Goal: Task Accomplishment & Management: Manage account settings

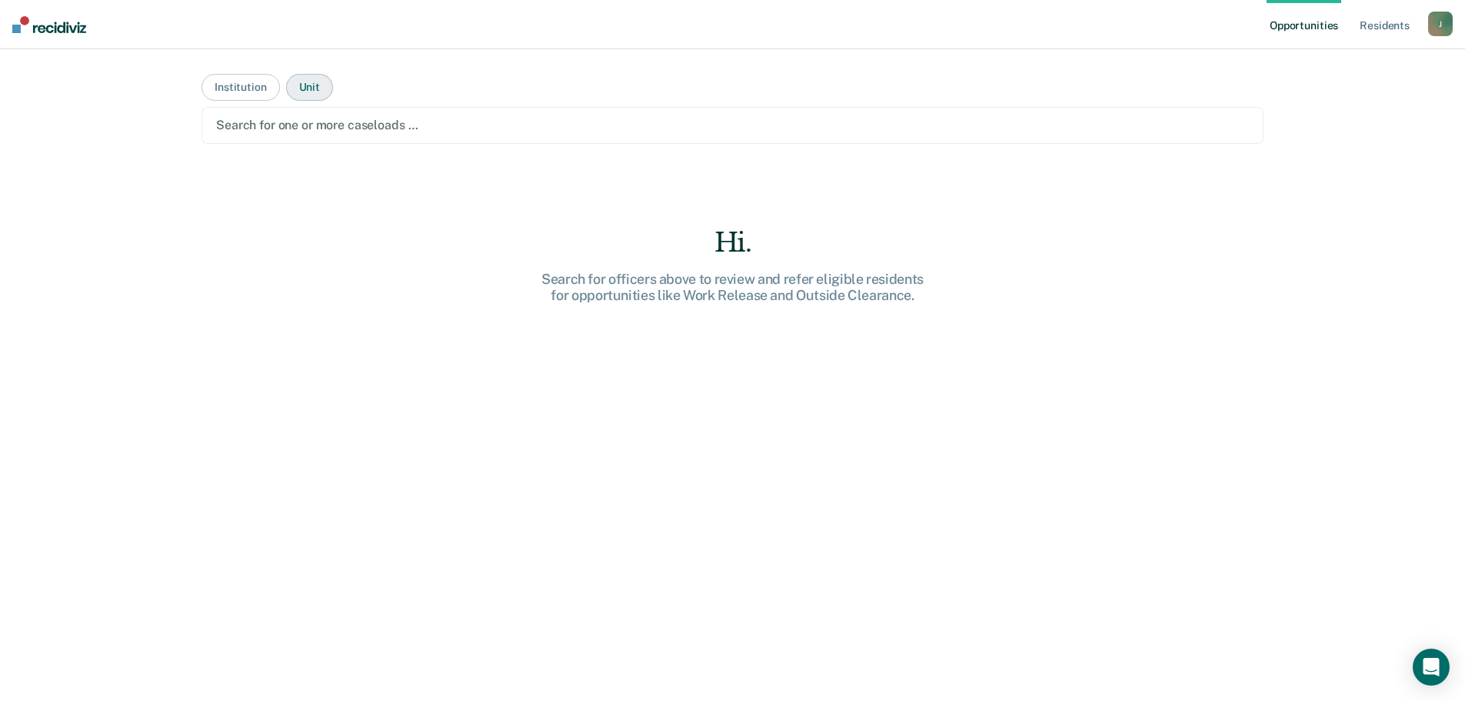
click at [314, 82] on button "Unit" at bounding box center [309, 87] width 47 height 27
click at [328, 119] on div at bounding box center [732, 125] width 1033 height 18
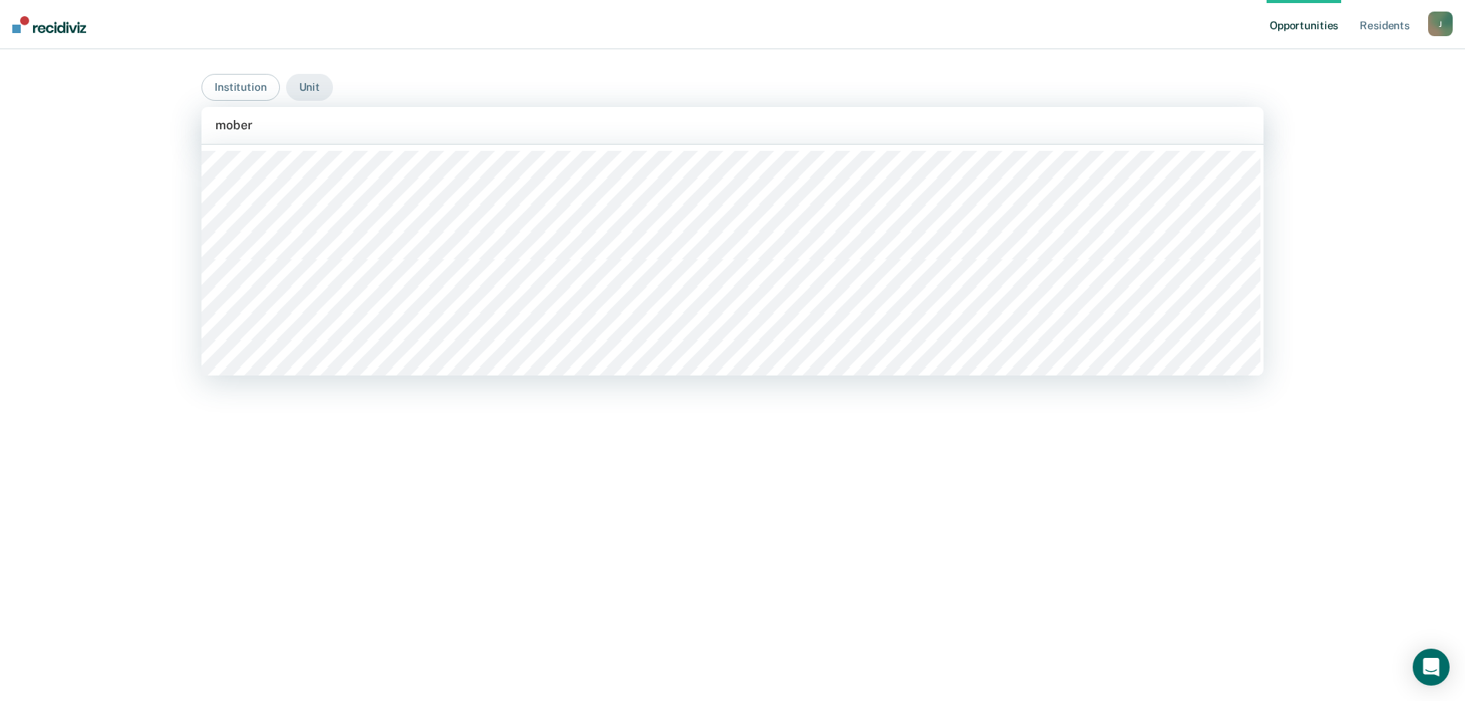
type input "moberl"
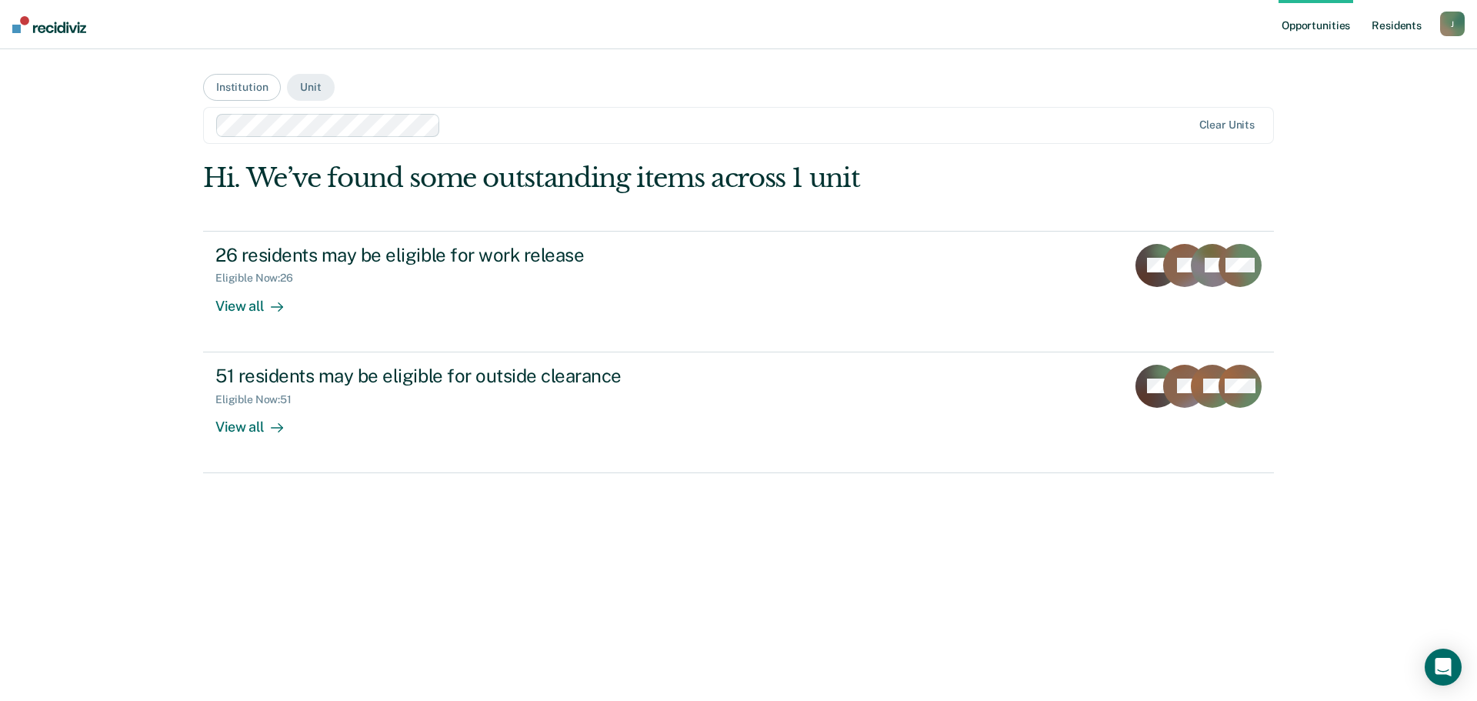
click at [1394, 30] on link "Resident s" at bounding box center [1396, 24] width 56 height 49
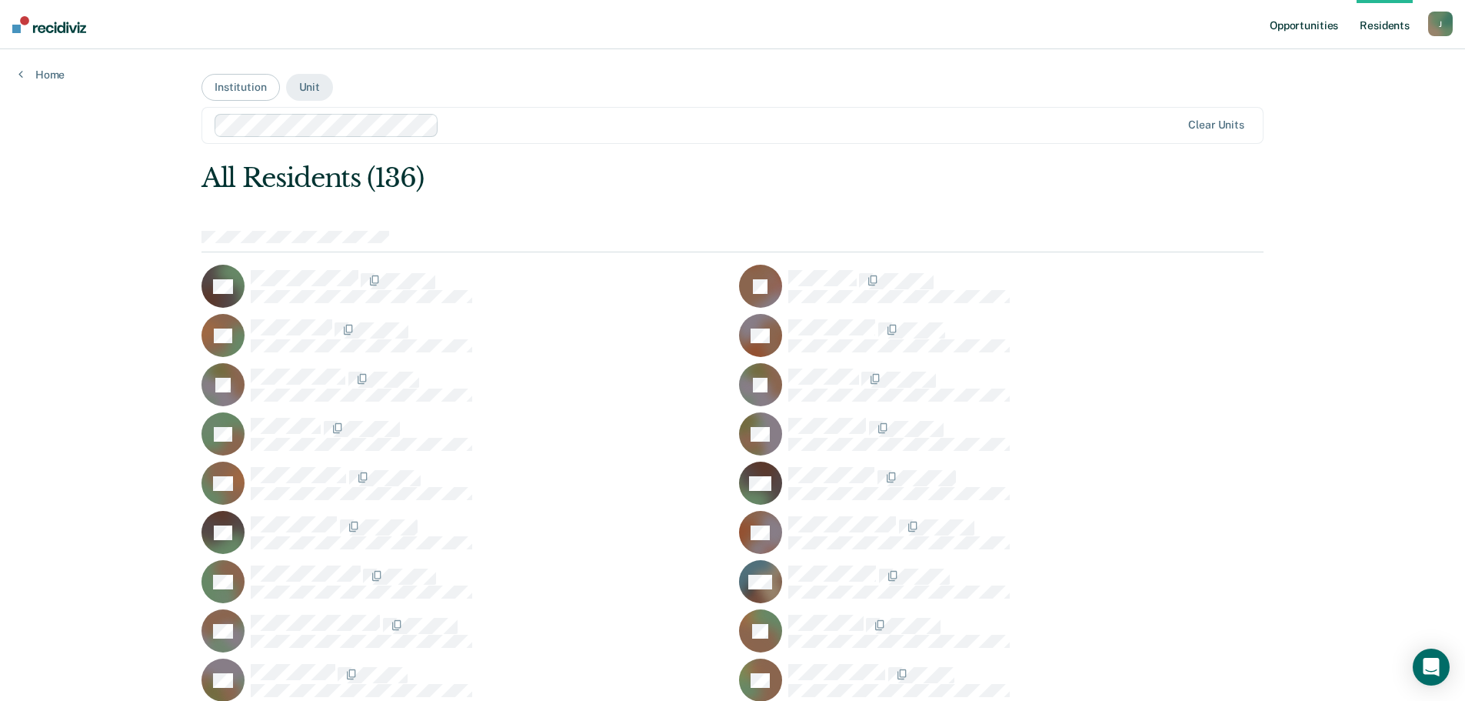
click at [1295, 31] on link "Opportunities" at bounding box center [1304, 24] width 75 height 49
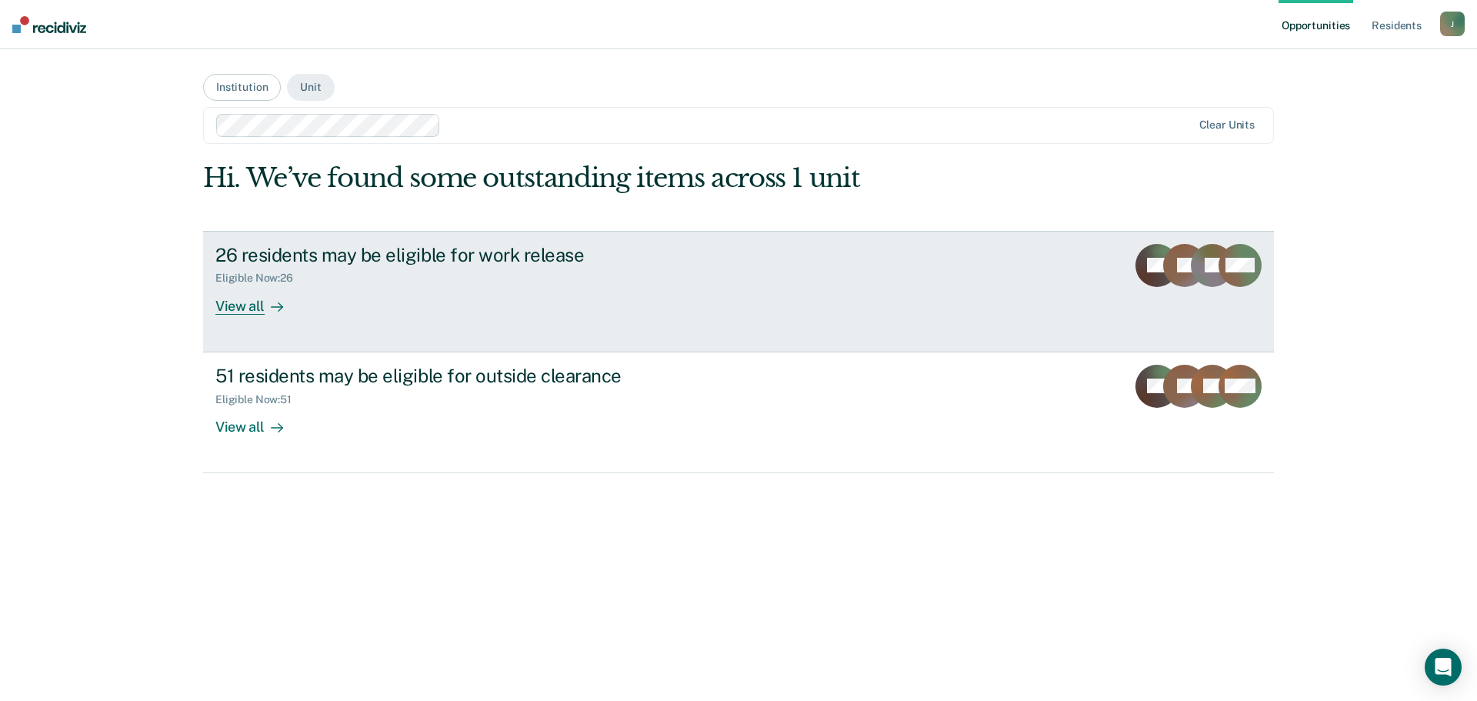
click at [393, 255] on div "26 residents may be eligible for work release" at bounding box center [485, 255] width 540 height 22
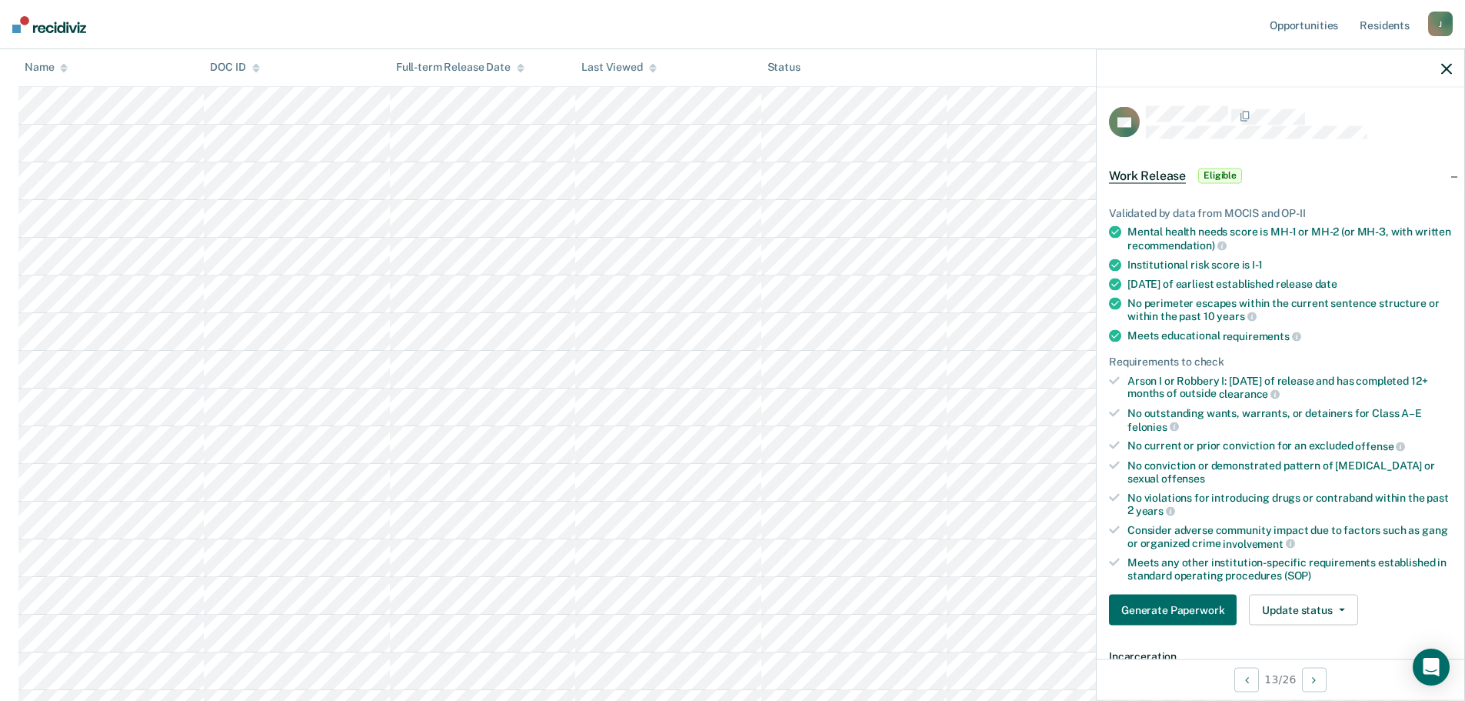
scroll to position [154, 0]
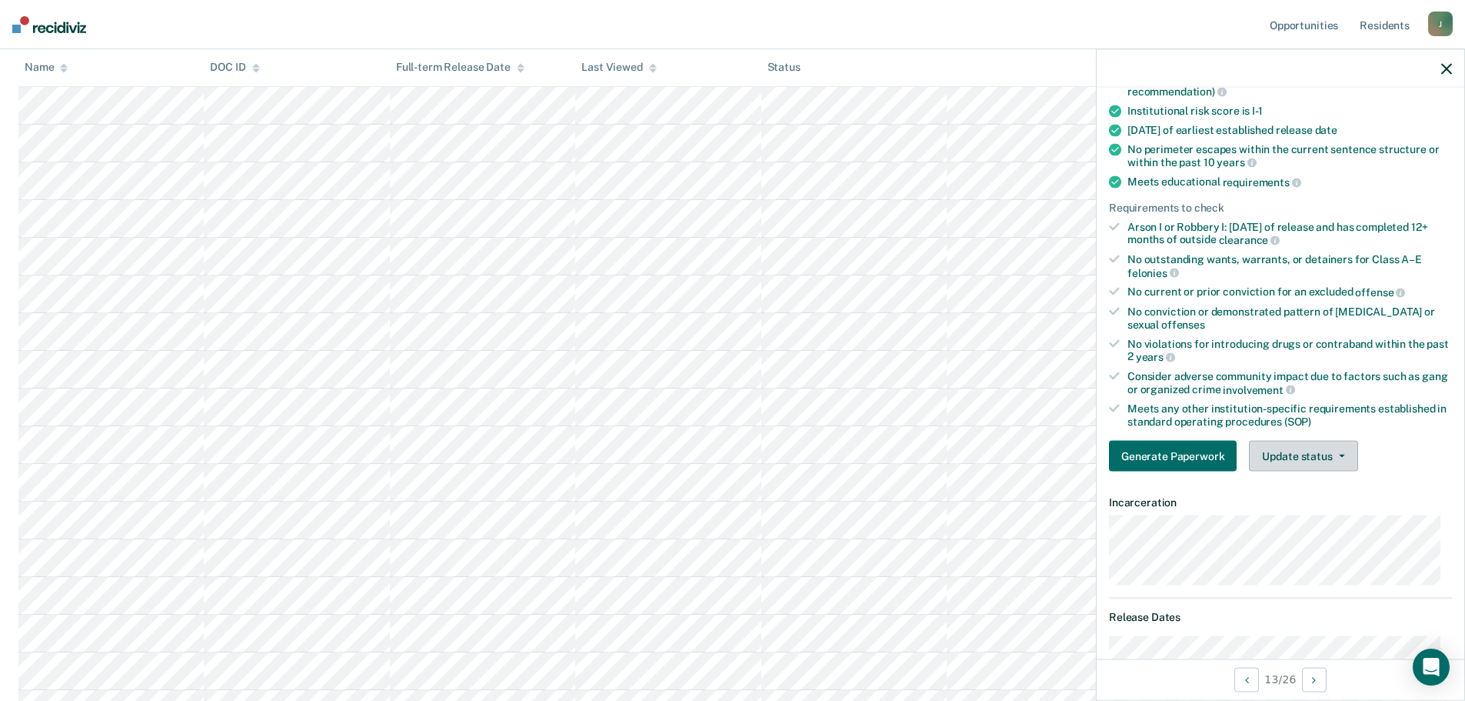
click at [1327, 461] on button "Update status" at bounding box center [1303, 456] width 108 height 31
click at [1297, 510] on button "Mark Ineligible" at bounding box center [1323, 517] width 148 height 25
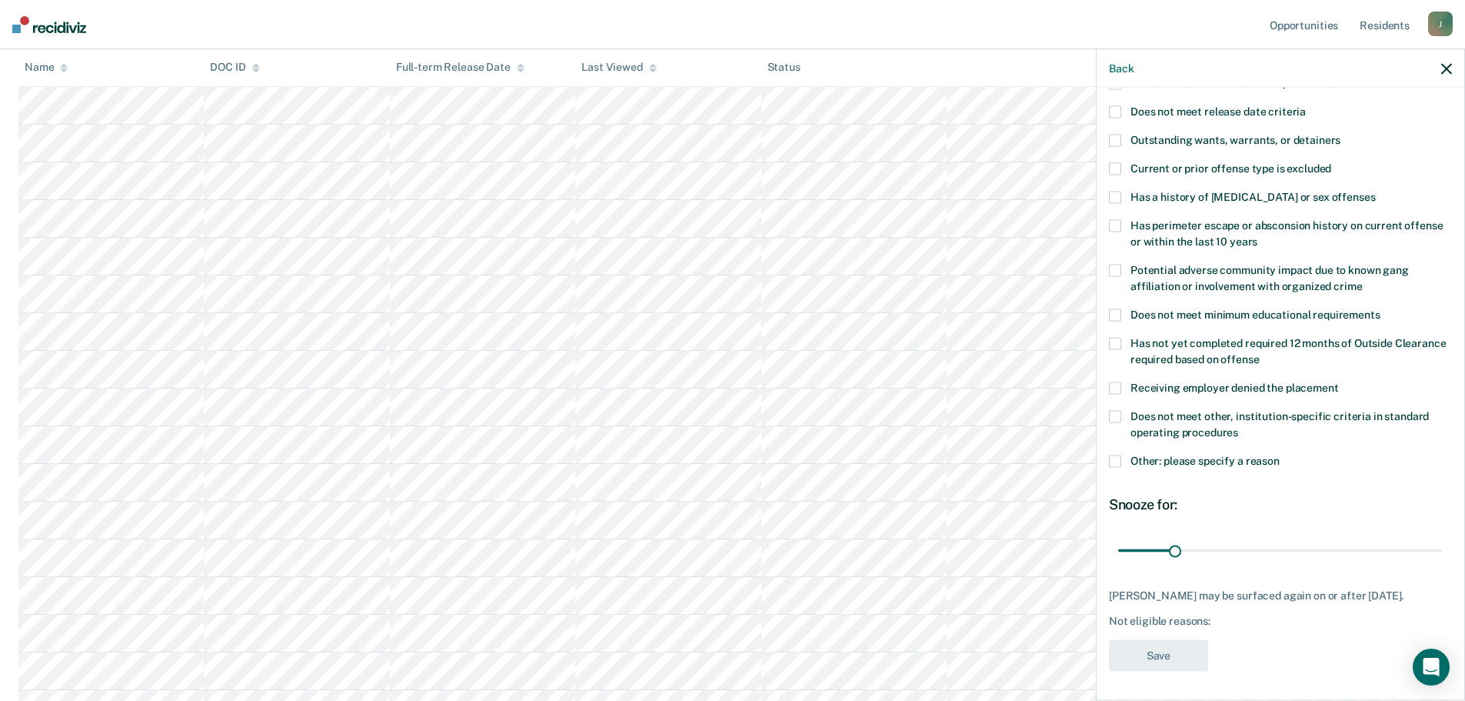
scroll to position [108, 0]
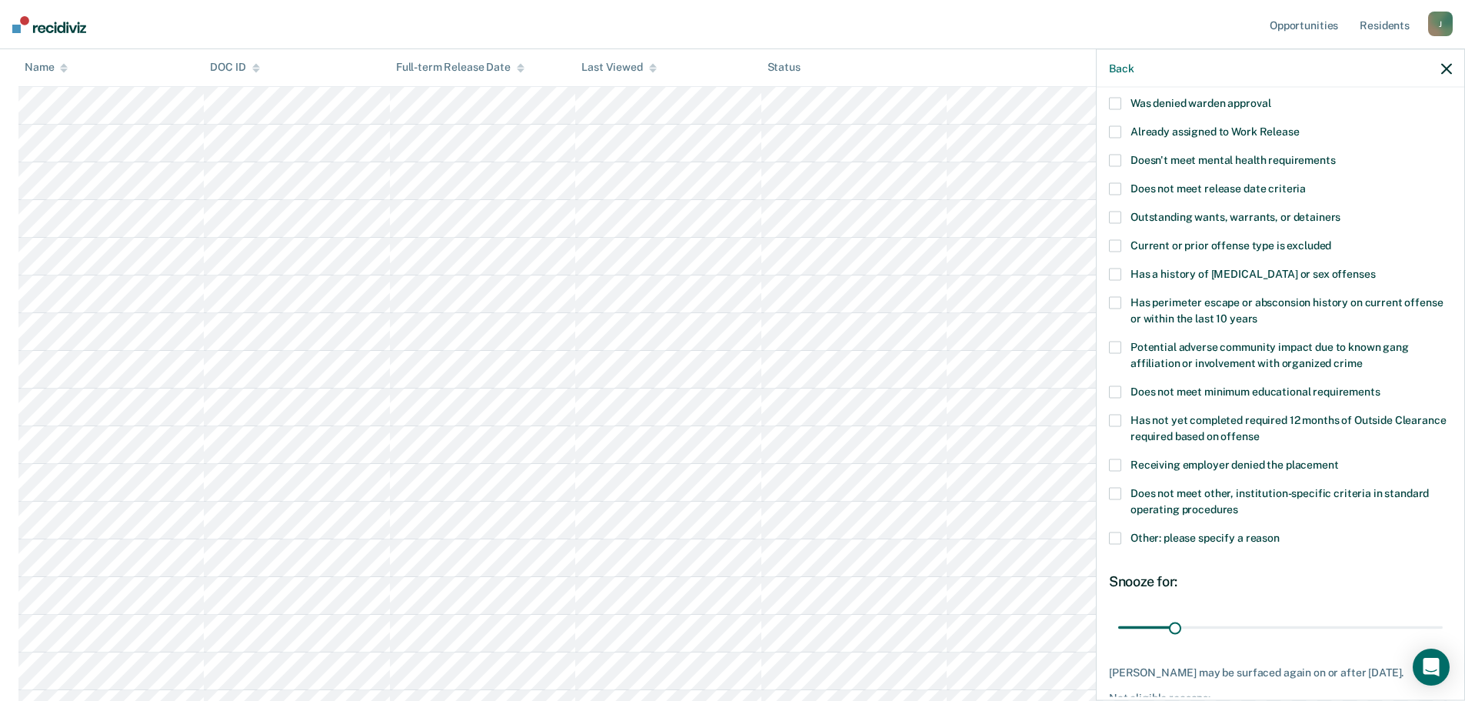
click at [1114, 102] on span at bounding box center [1115, 104] width 12 height 12
click at [1271, 98] on input "Was denied warden approval" at bounding box center [1271, 98] width 0 height 0
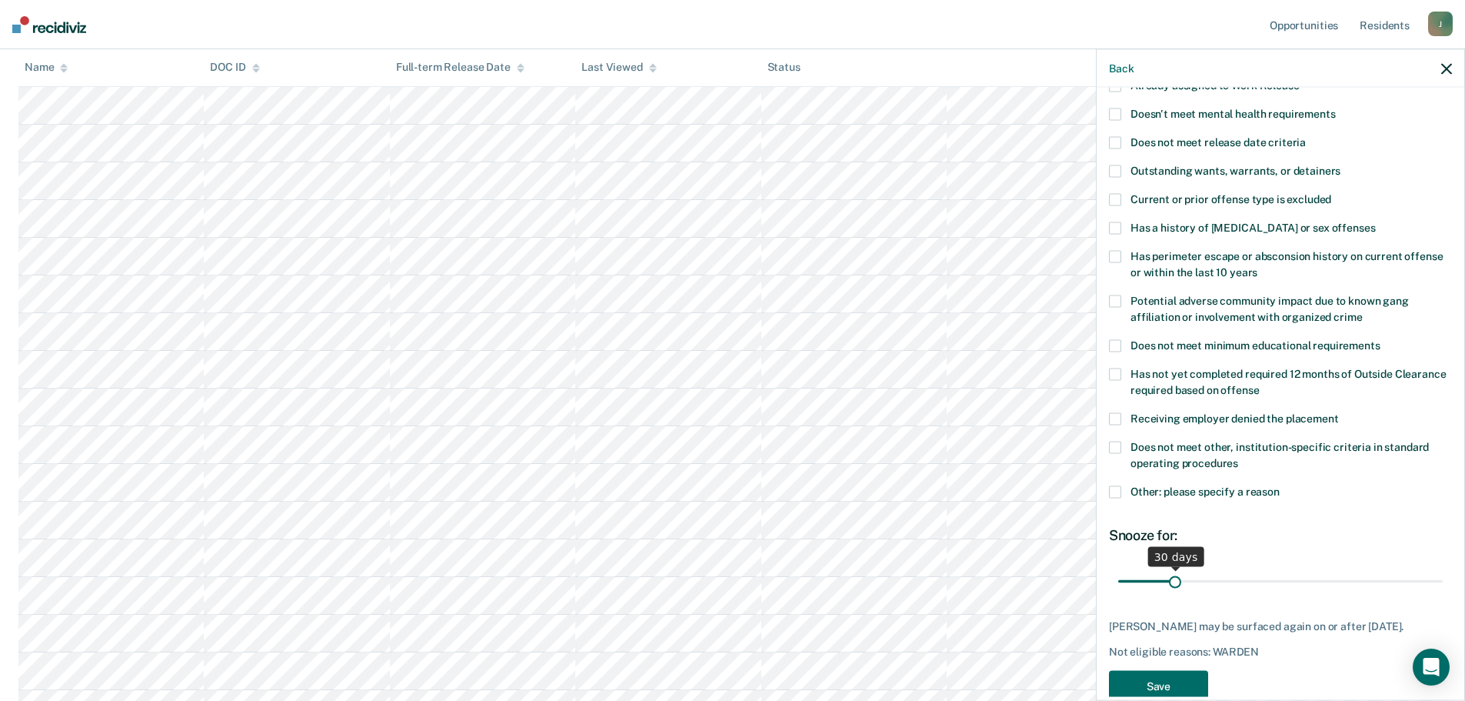
scroll to position [185, 0]
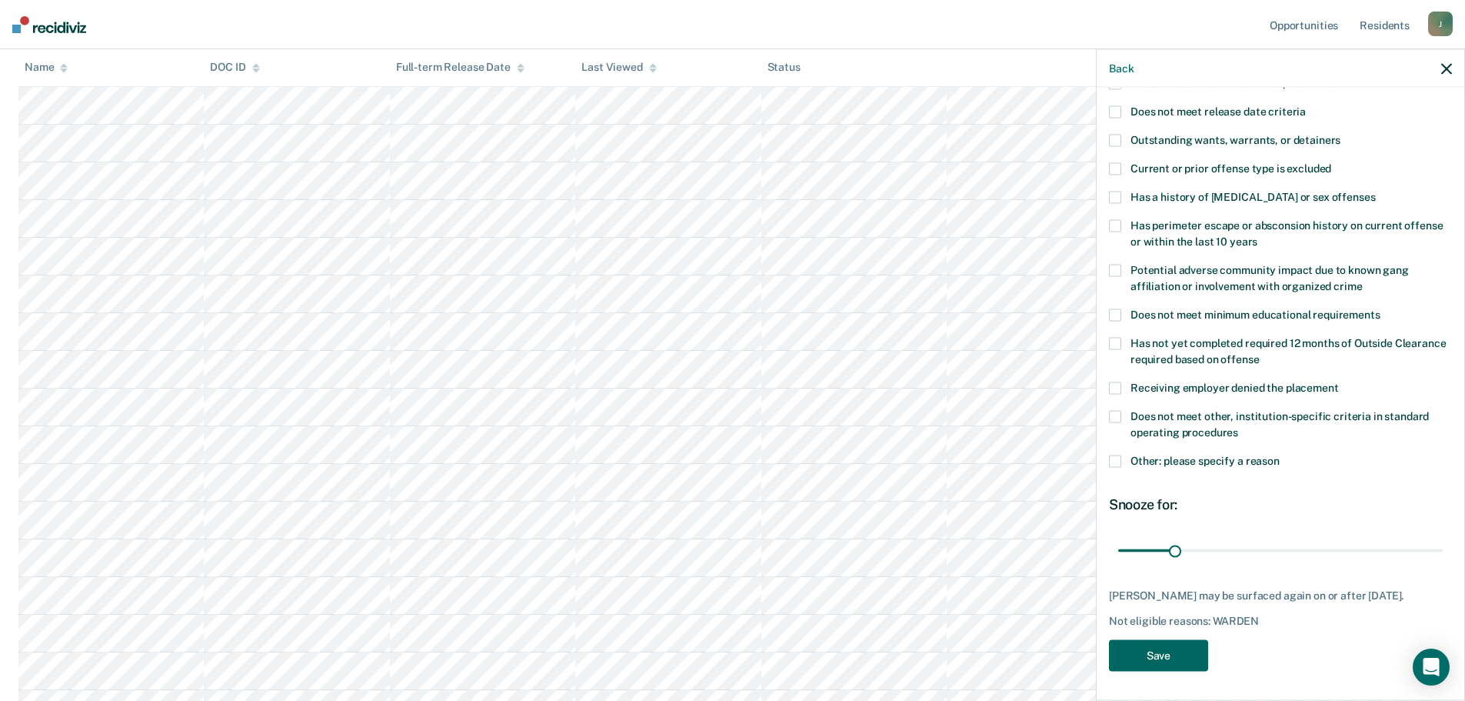
click at [1166, 659] on button "Save" at bounding box center [1158, 656] width 99 height 32
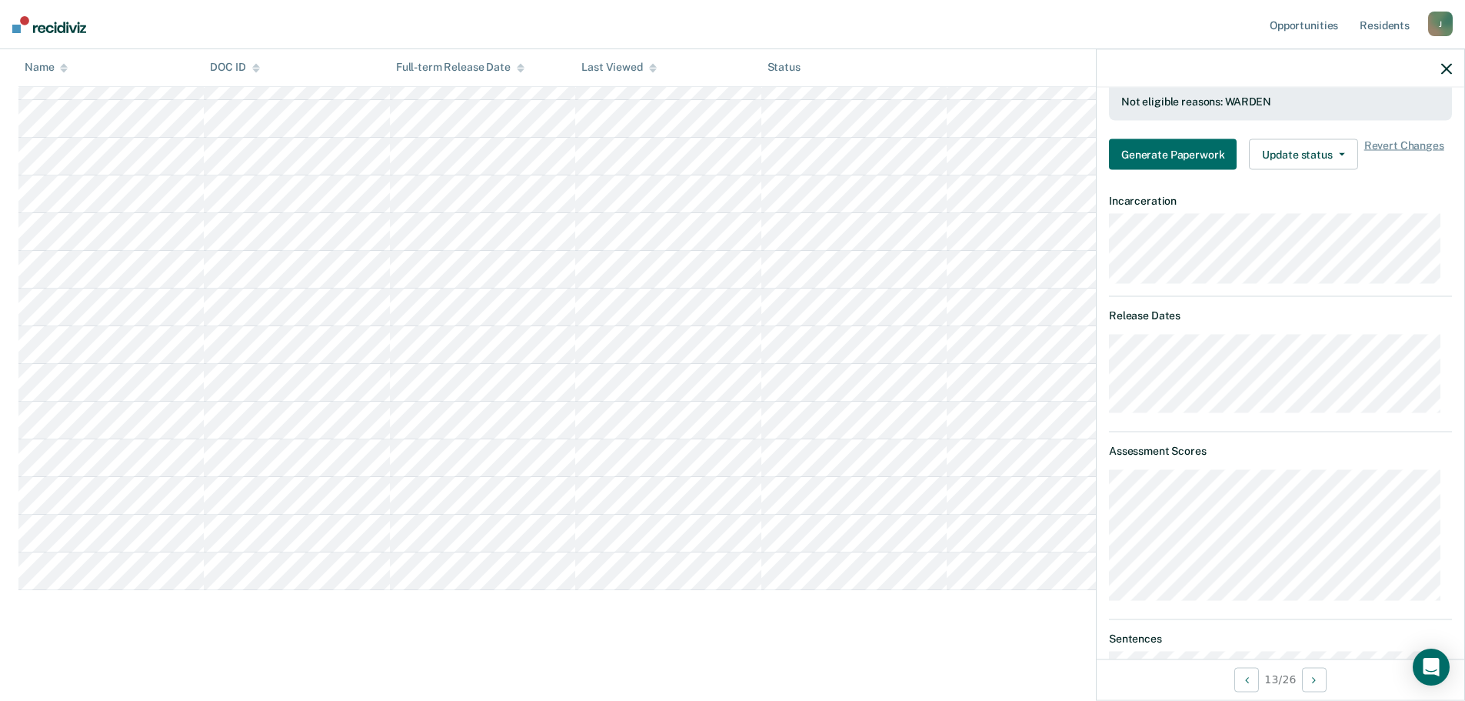
scroll to position [0, 0]
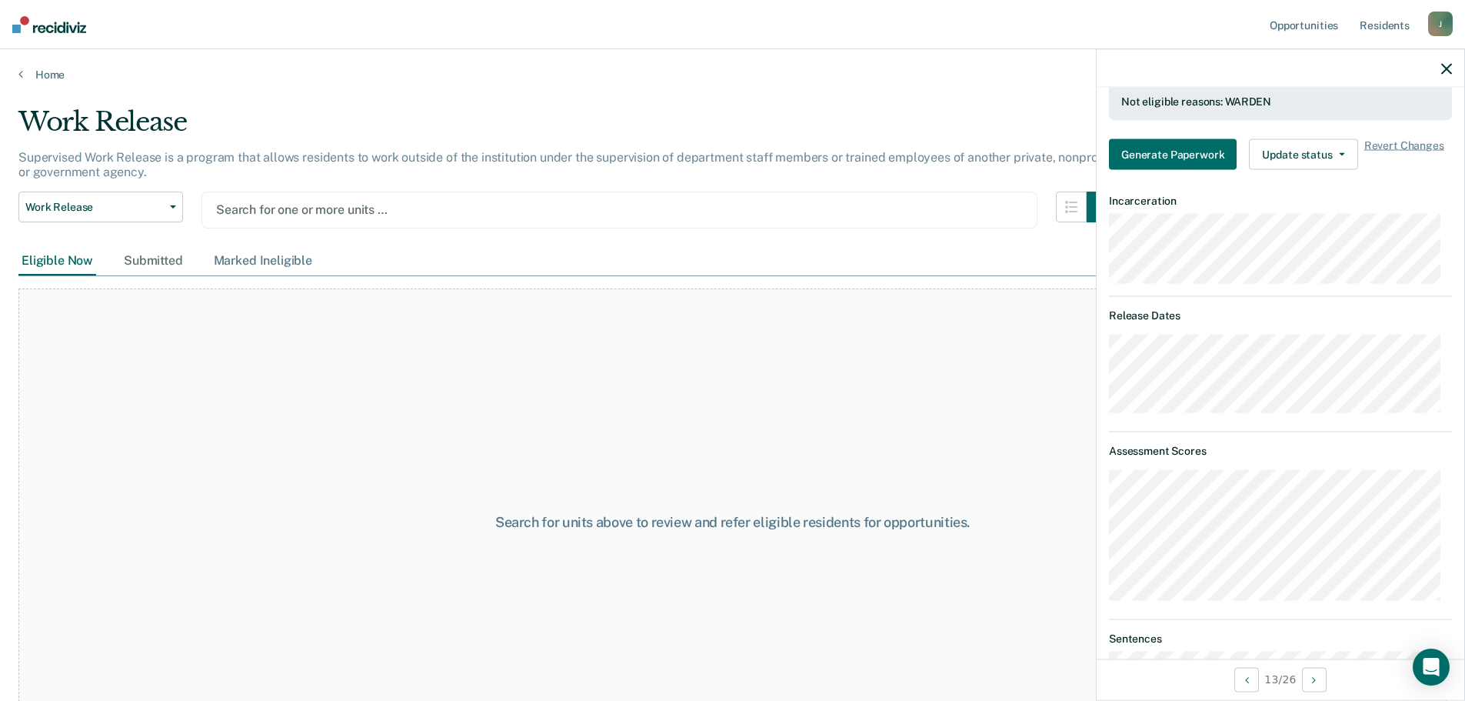
click at [301, 257] on div "Marked Ineligible" at bounding box center [263, 261] width 105 height 28
click at [327, 198] on div "Search for one or more units …" at bounding box center [620, 210] width 836 height 37
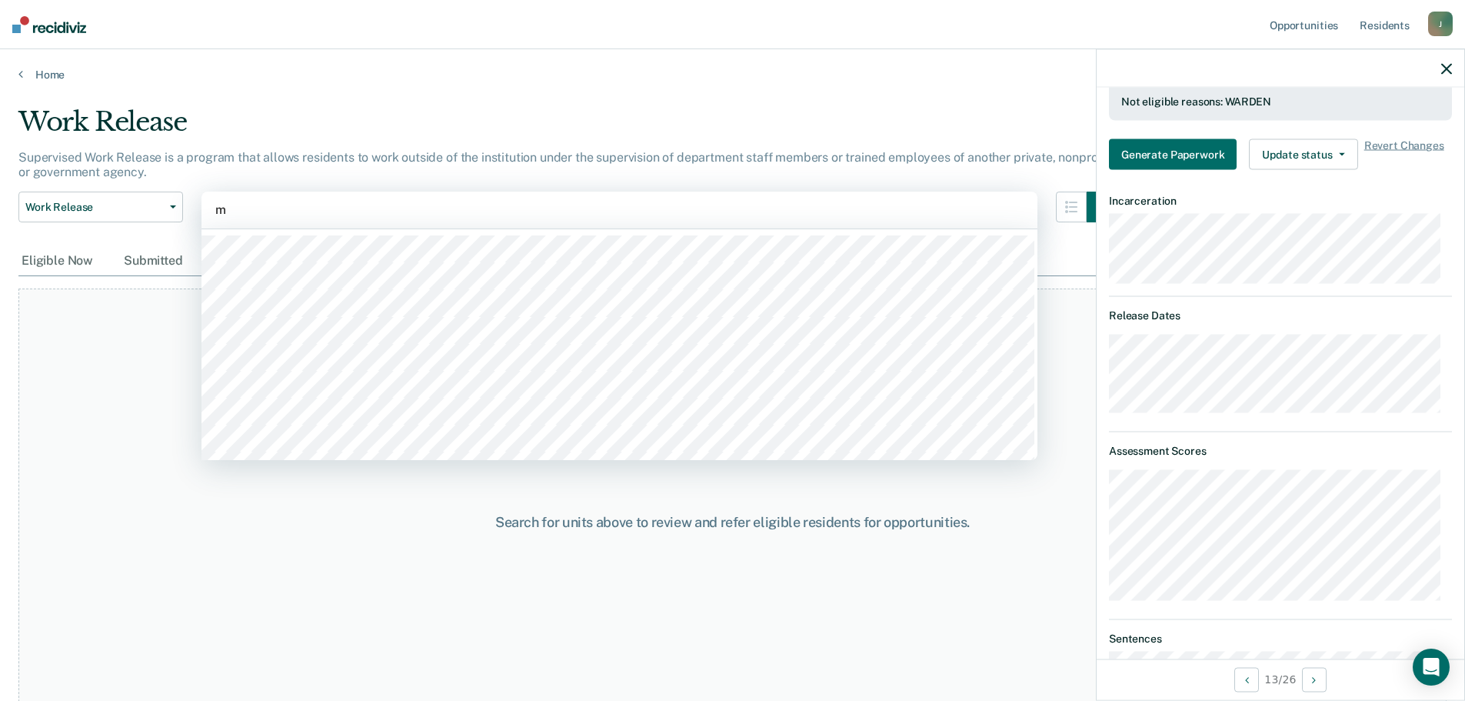
type input "mo"
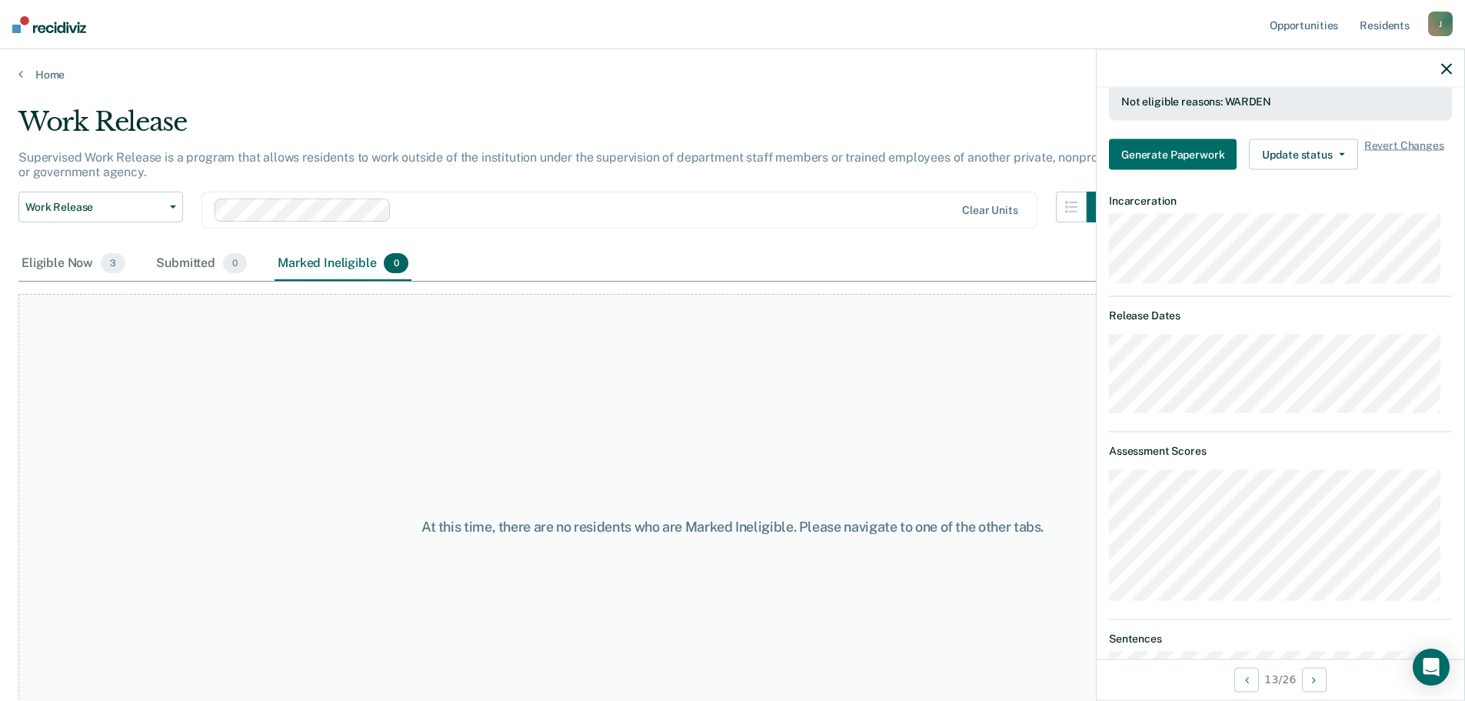
click at [325, 261] on div "Marked Ineligible 0" at bounding box center [343, 264] width 137 height 34
click at [65, 266] on div "Eligible Now 3" at bounding box center [73, 264] width 110 height 34
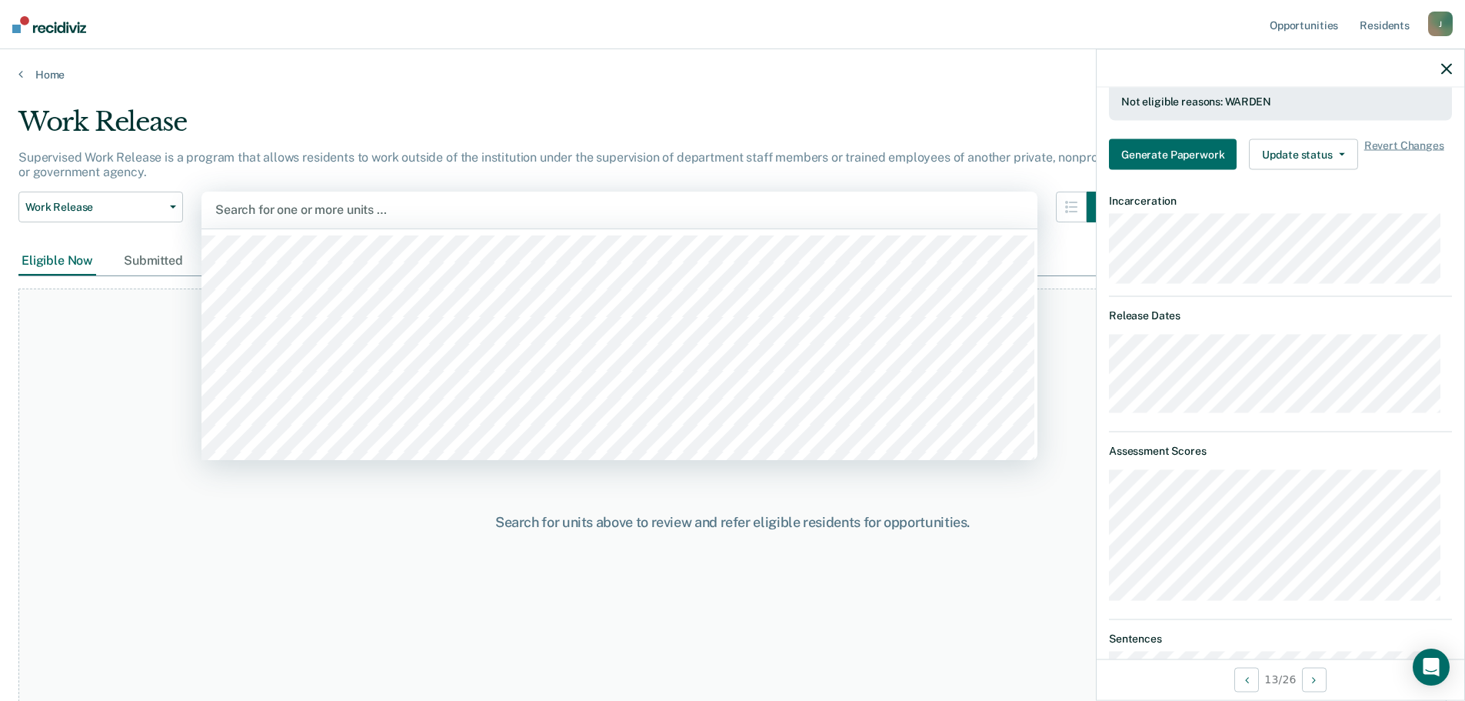
click at [375, 211] on div at bounding box center [619, 210] width 808 height 18
type input "mob"
type input "mo"
type input "mober"
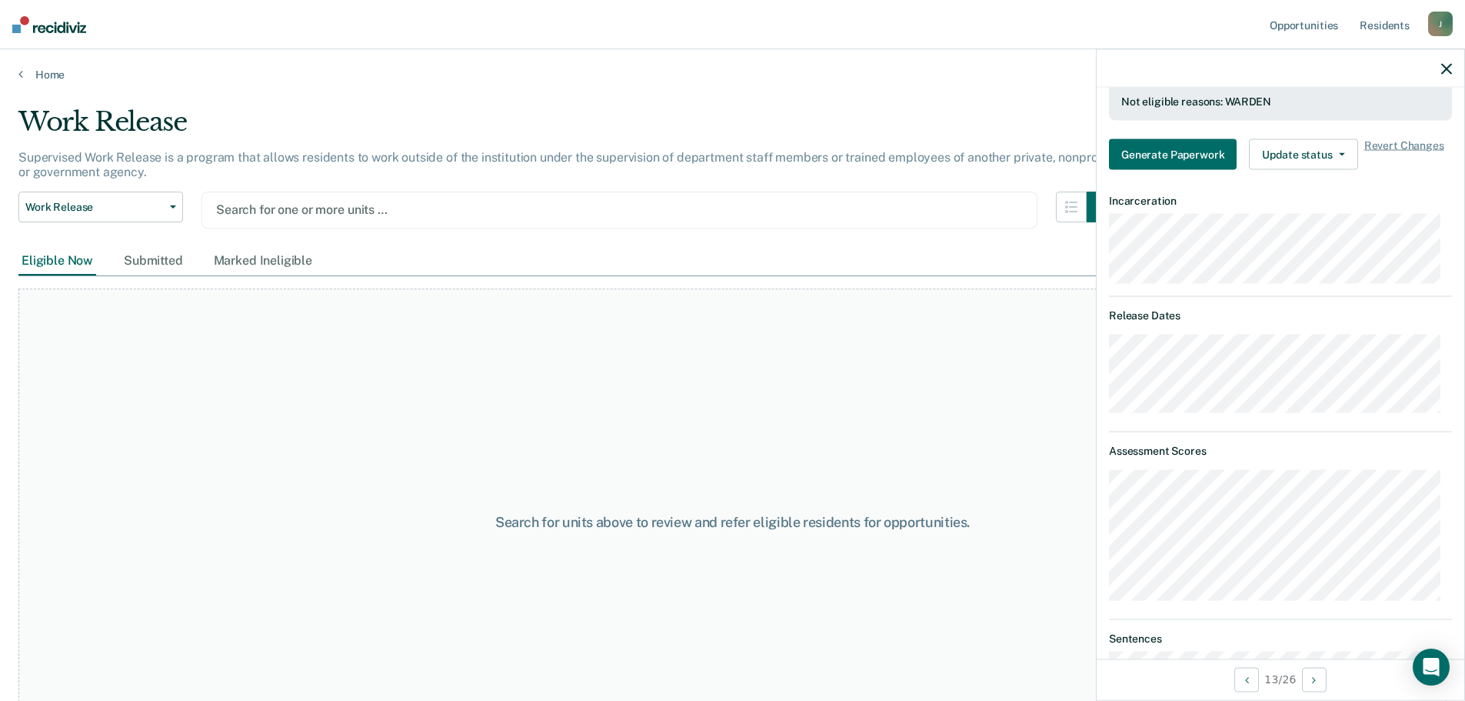
click at [271, 200] on div "Search for one or more units …" at bounding box center [620, 209] width 810 height 21
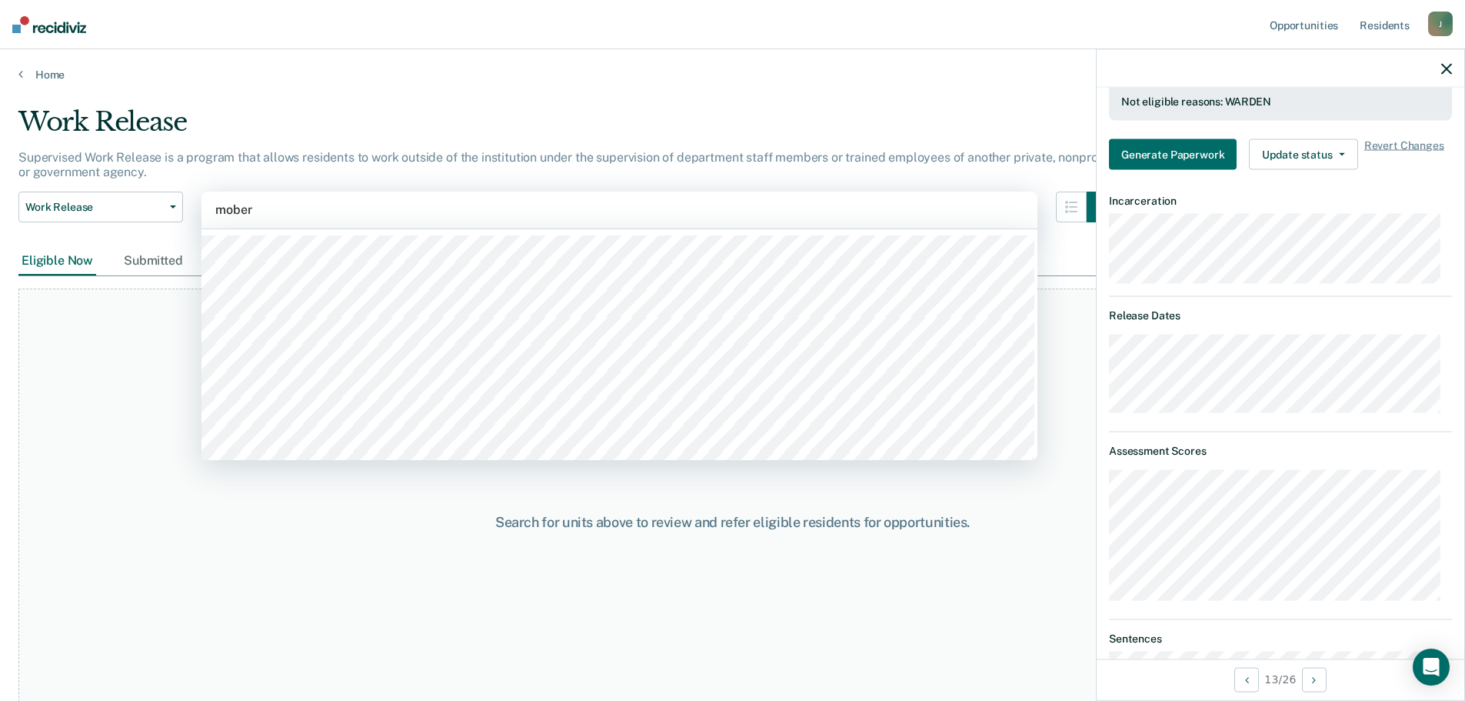
type input "moberl"
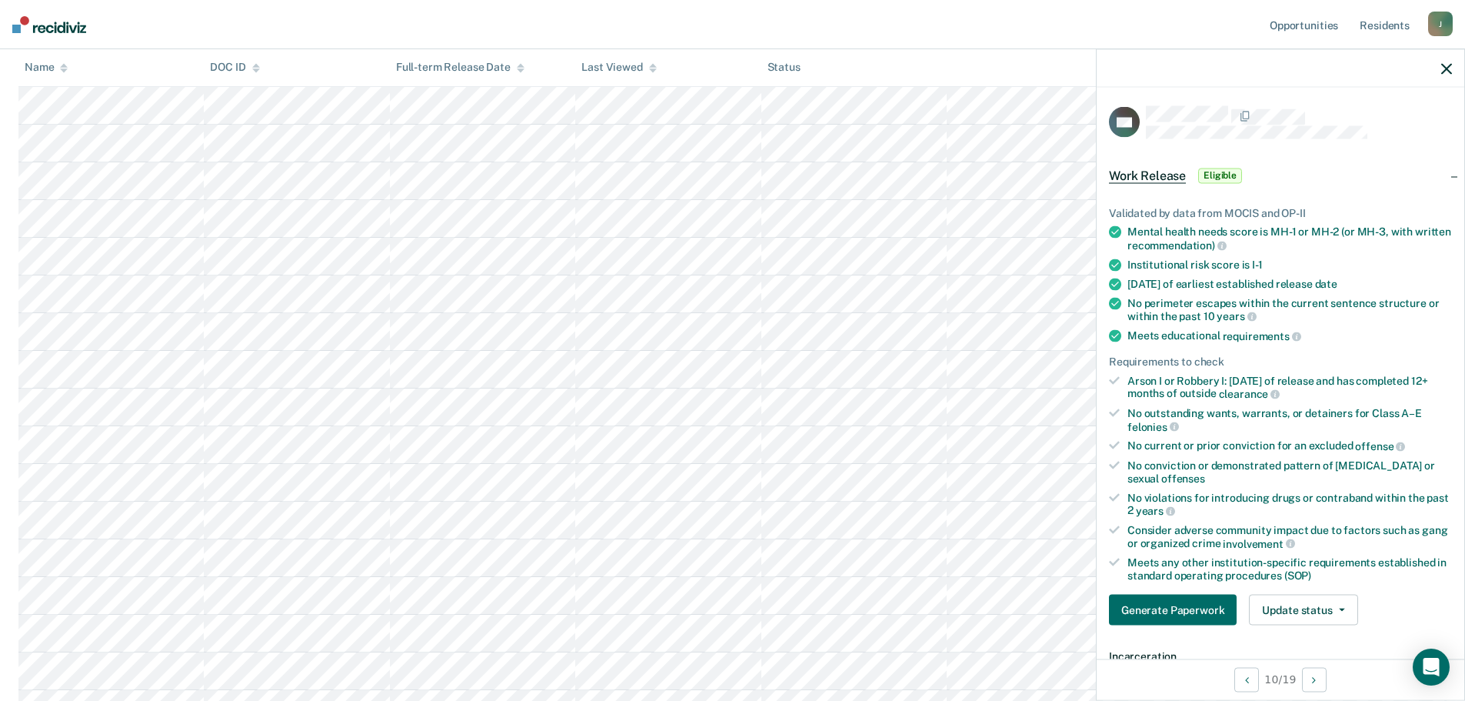
scroll to position [335, 0]
click at [1296, 613] on button "Update status" at bounding box center [1303, 610] width 108 height 31
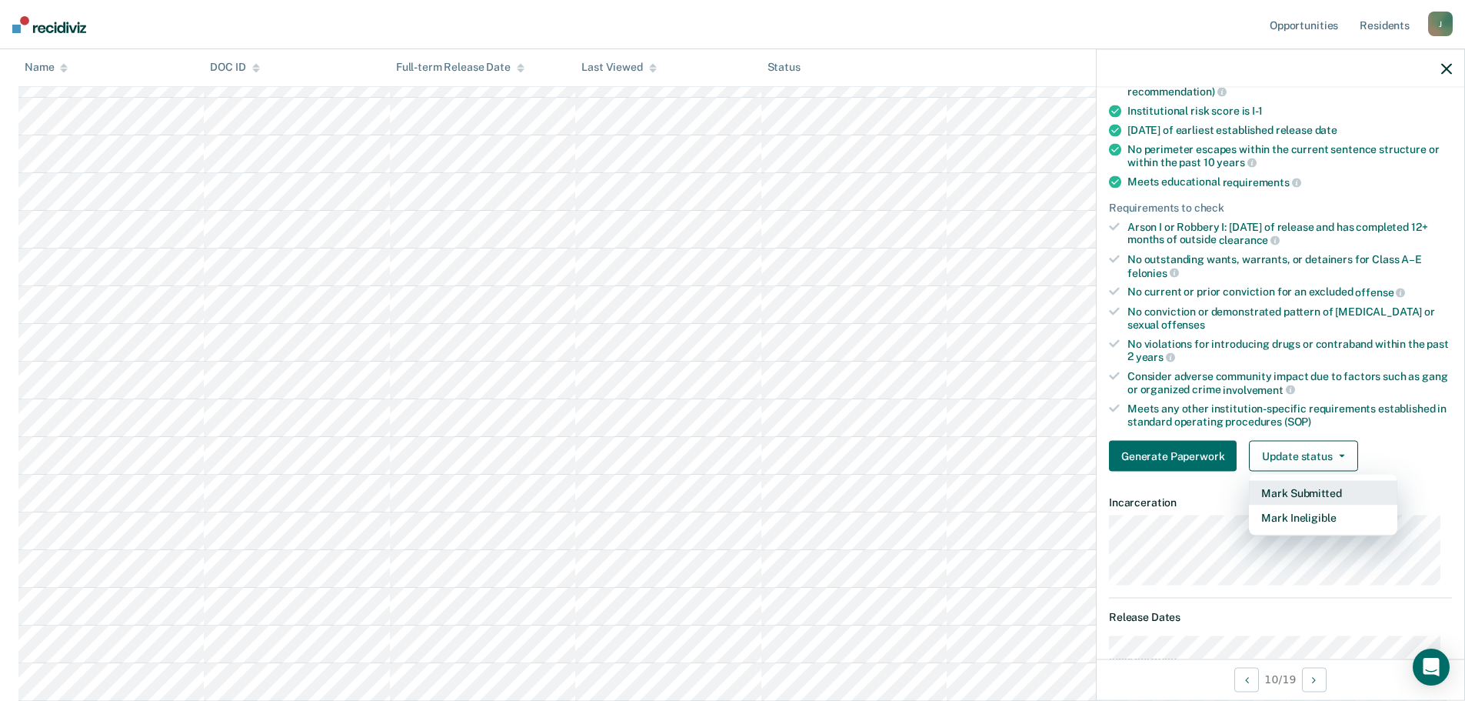
click at [1320, 485] on button "Mark Submitted" at bounding box center [1323, 493] width 148 height 25
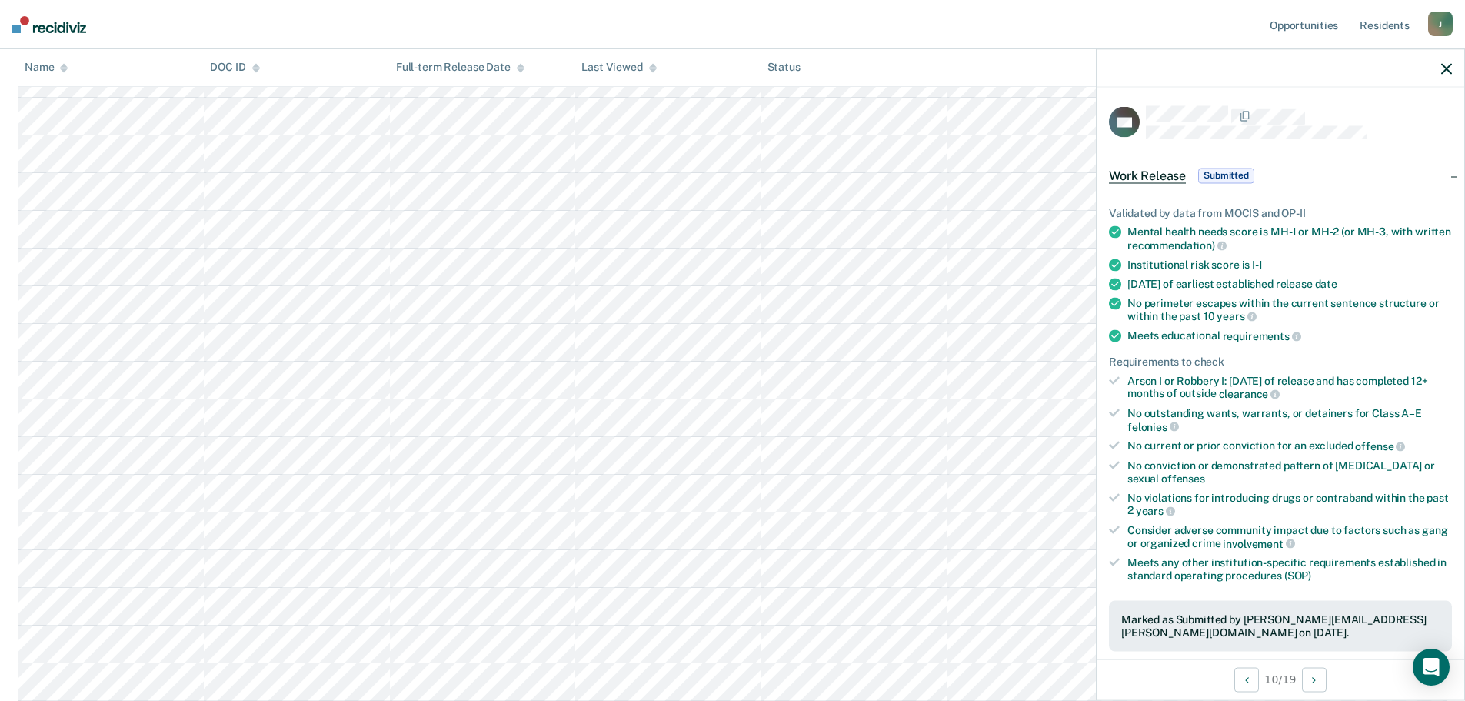
scroll to position [0, 0]
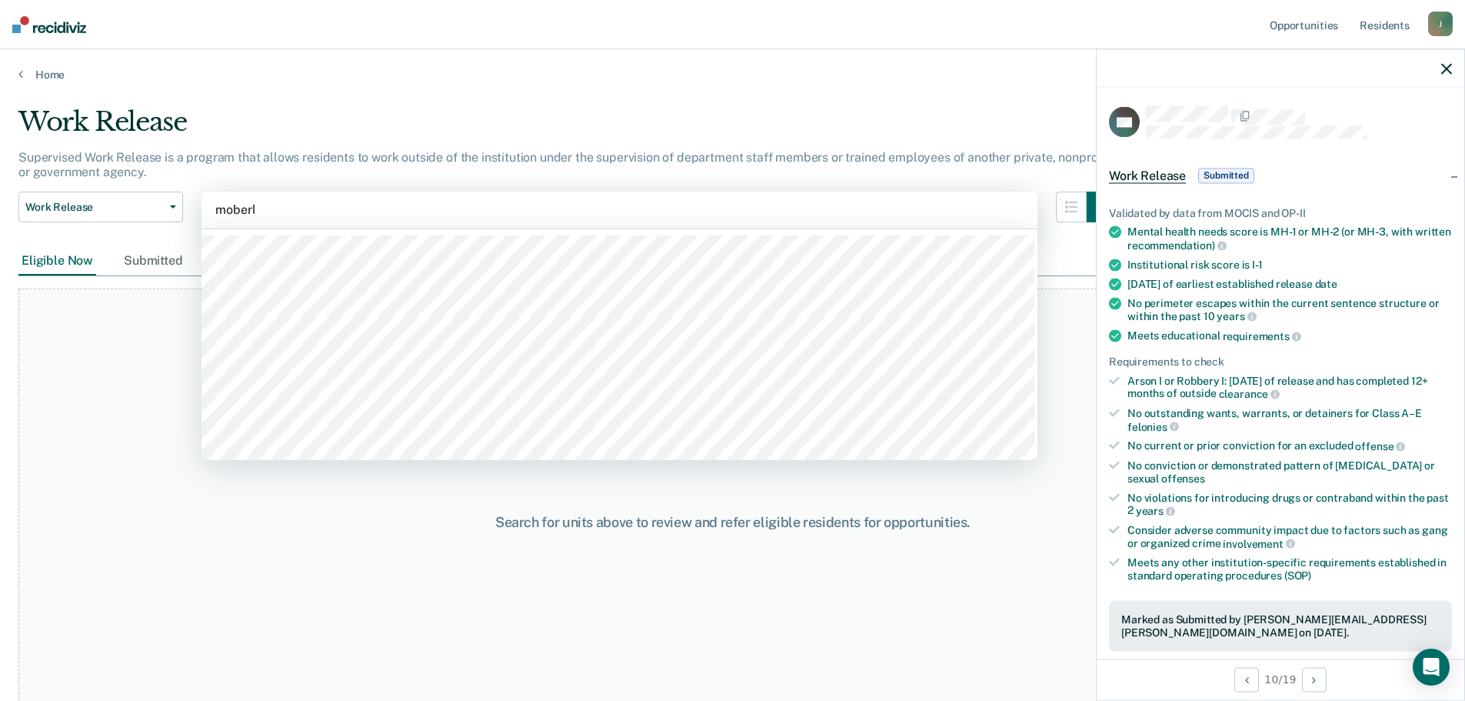
type input "[PERSON_NAME]"
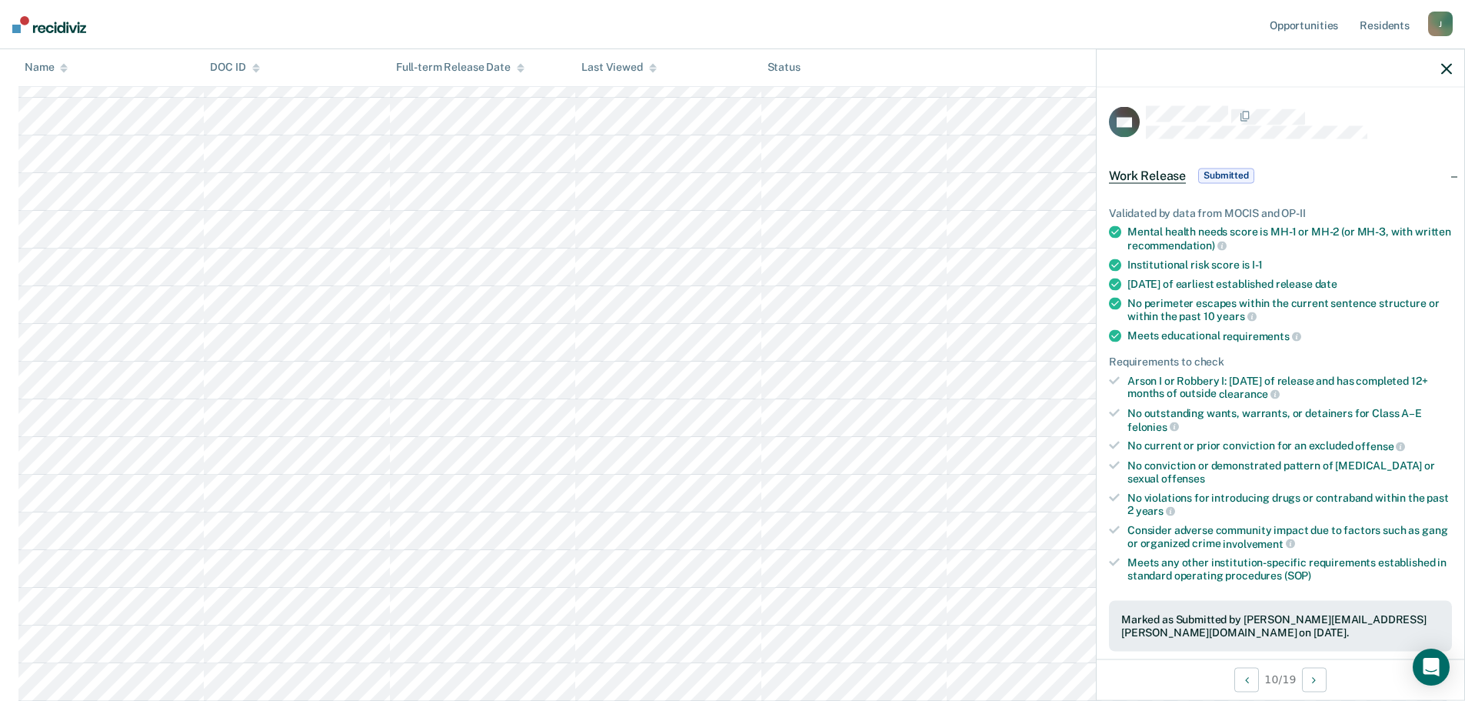
scroll to position [484, 0]
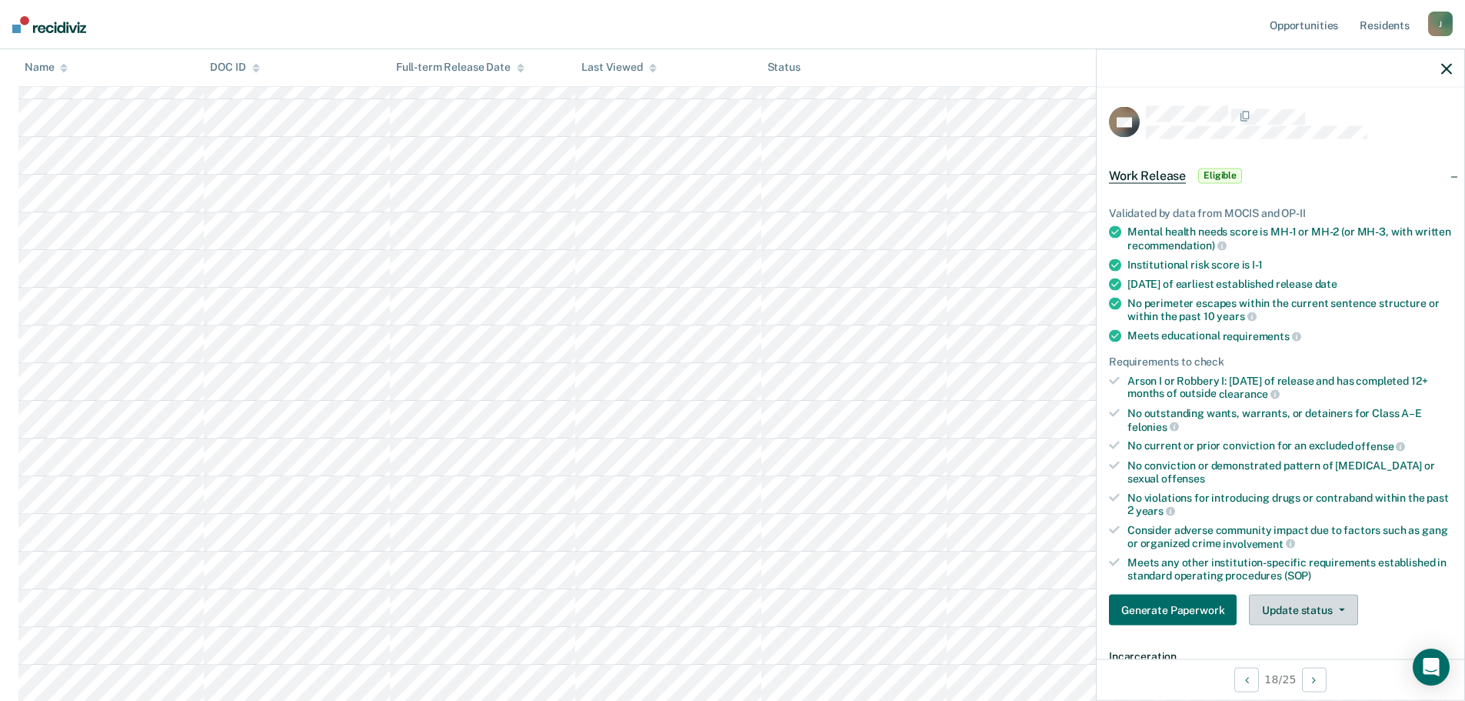
click at [1266, 602] on button "Update status" at bounding box center [1303, 610] width 108 height 31
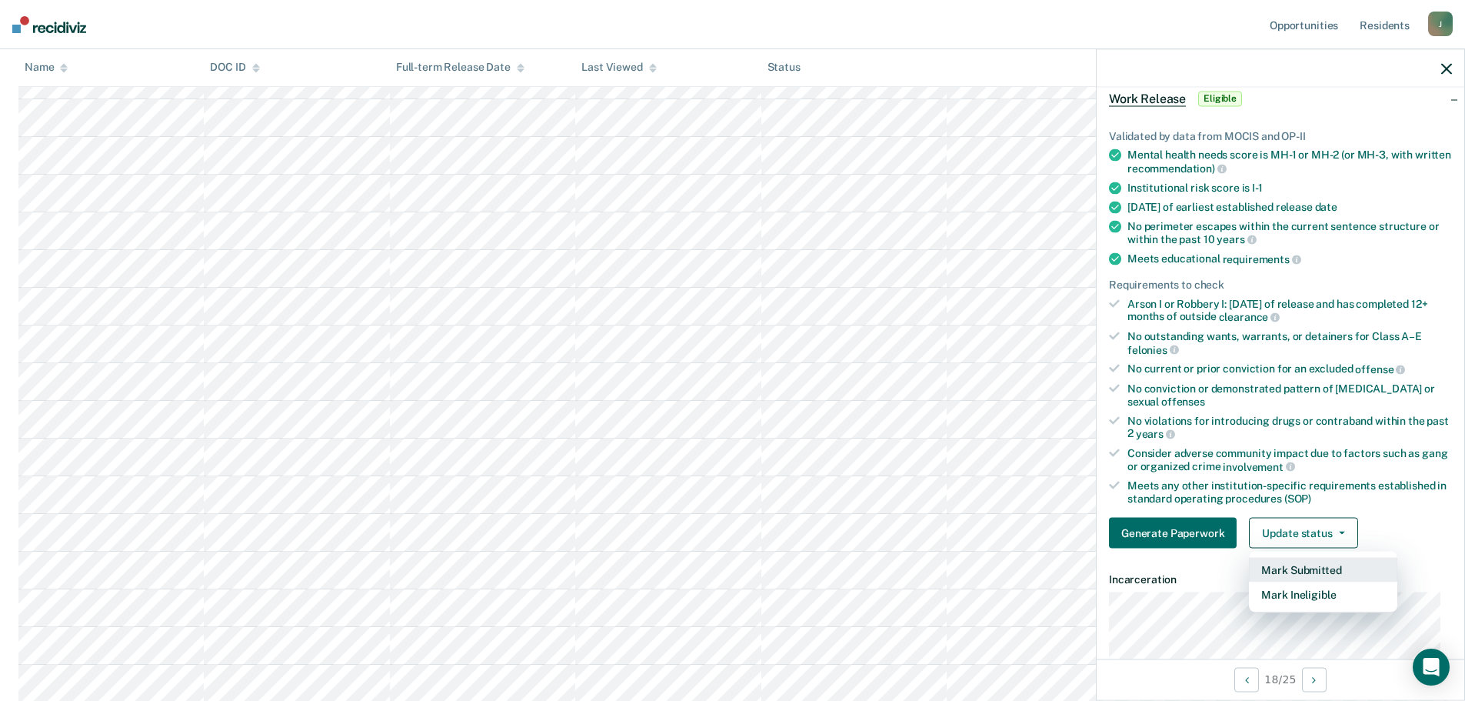
click at [1300, 575] on button "Mark Submitted" at bounding box center [1323, 570] width 148 height 25
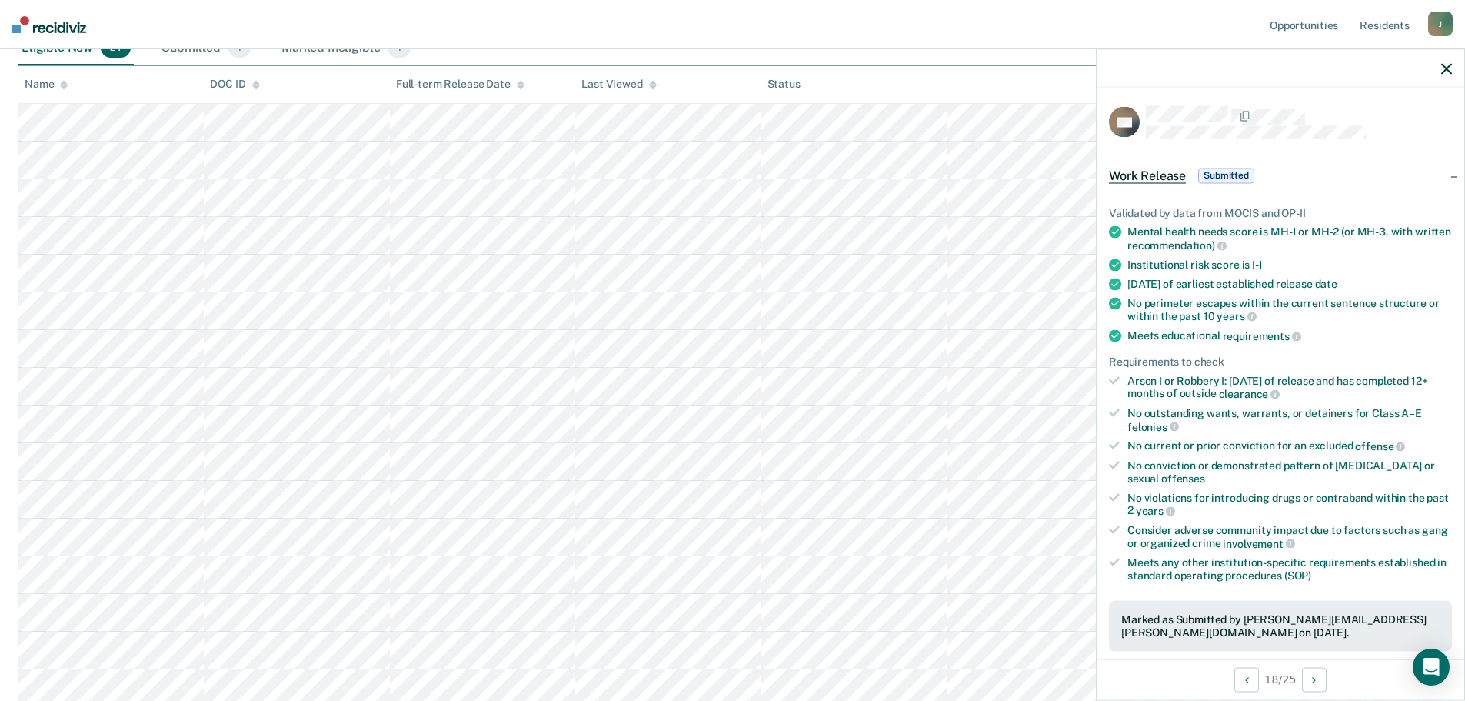
scroll to position [0, 0]
